Goal: Unclear: Browse casually

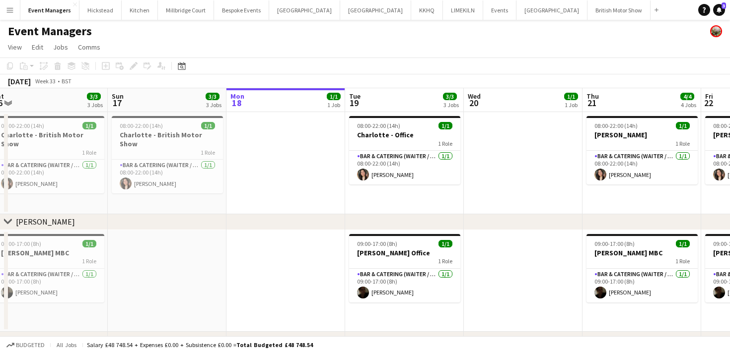
scroll to position [0, 261]
